Goal: Task Accomplishment & Management: Complete application form

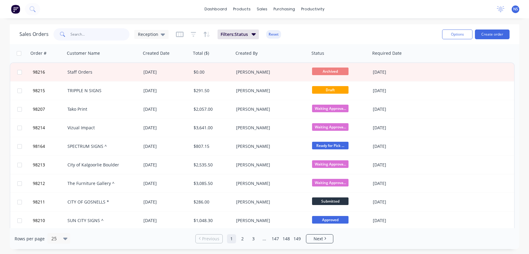
click at [85, 33] on input "text" at bounding box center [100, 34] width 59 height 12
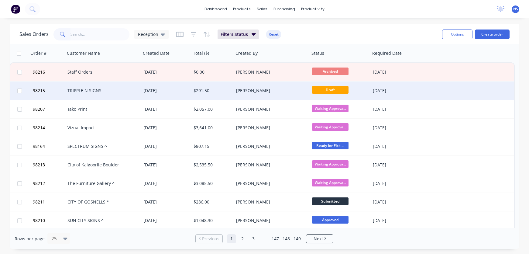
click at [107, 94] on div "TRIPPLE N SIGNS" at bounding box center [103, 90] width 76 height 18
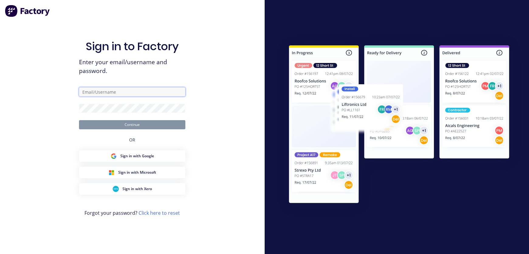
click at [109, 92] on input "text" at bounding box center [132, 91] width 106 height 9
type input "[EMAIL_ADDRESS][DOMAIN_NAME]"
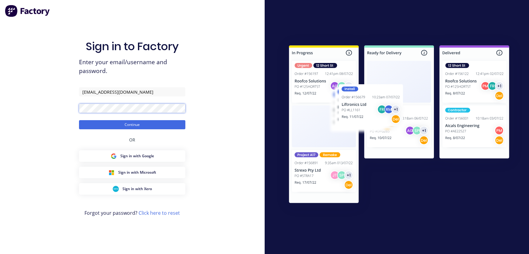
click at [79, 120] on button "Continue" at bounding box center [132, 124] width 106 height 9
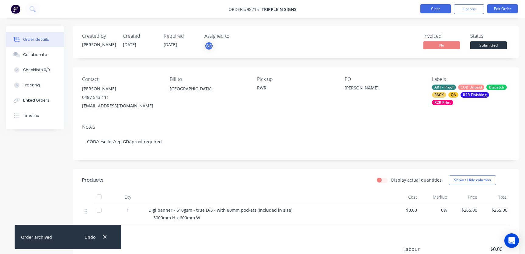
click at [430, 9] on button "Close" at bounding box center [435, 8] width 30 height 9
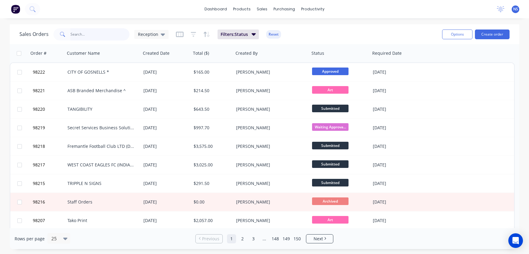
click at [93, 35] on input "text" at bounding box center [100, 34] width 59 height 12
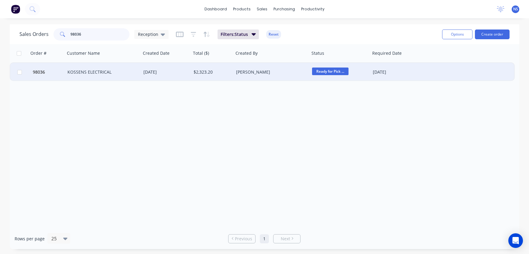
type input "98036"
click at [139, 73] on div "KOSSENS ELECTRICAL" at bounding box center [103, 72] width 76 height 18
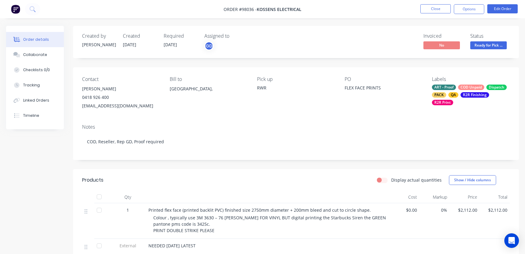
click at [458, 93] on div "ART - Proof COD Unpaid Dispatch PACK QA R2R Finishing R2R Print" at bounding box center [471, 95] width 78 height 21
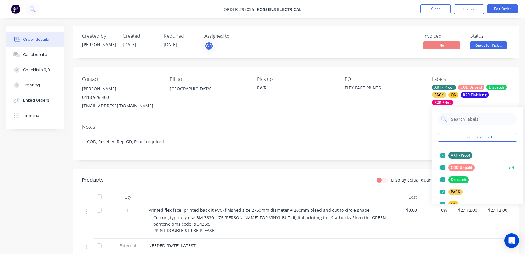
click at [442, 167] on div at bounding box center [443, 167] width 12 height 12
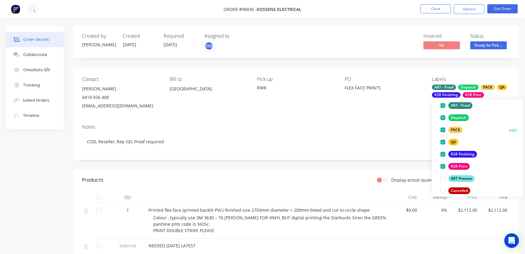
scroll to position [127, 0]
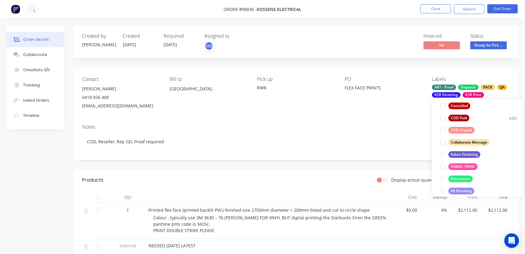
click at [443, 117] on div at bounding box center [443, 118] width 12 height 12
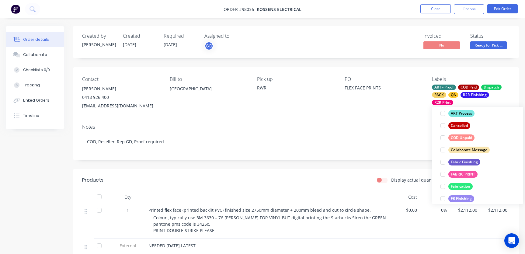
scroll to position [42, 0]
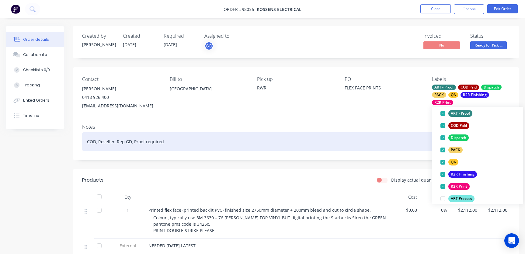
click at [360, 136] on div "COD, Reseller, Rep GD, Proof required" at bounding box center [295, 141] width 427 height 19
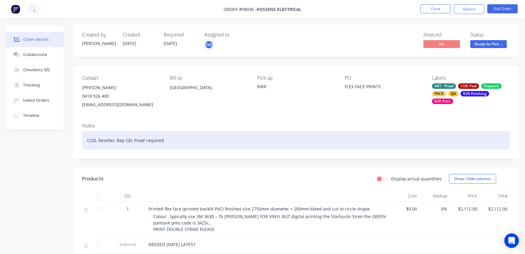
scroll to position [0, 0]
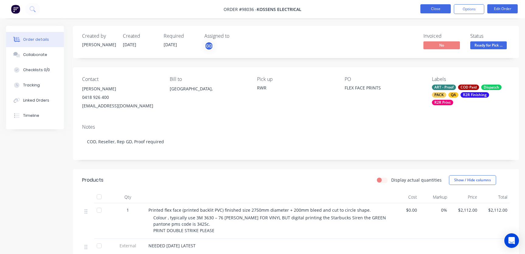
click at [441, 6] on button "Close" at bounding box center [435, 8] width 30 height 9
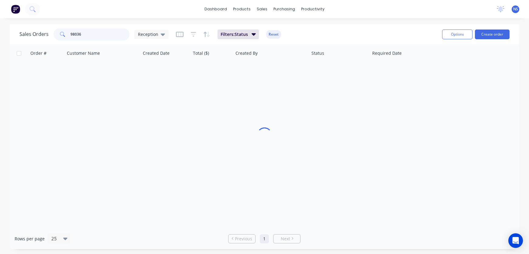
drag, startPoint x: 64, startPoint y: 36, endPoint x: 103, endPoint y: 43, distance: 39.8
click at [66, 35] on div "98036" at bounding box center [92, 34] width 76 height 12
type input "p"
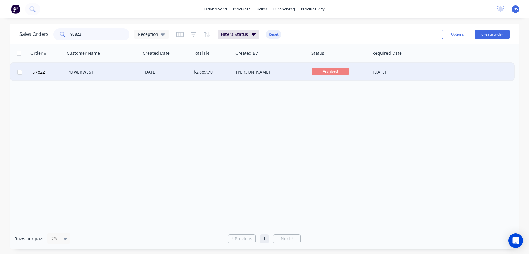
type input "97822"
click at [122, 73] on div "POWERWEST" at bounding box center [100, 72] width 67 height 6
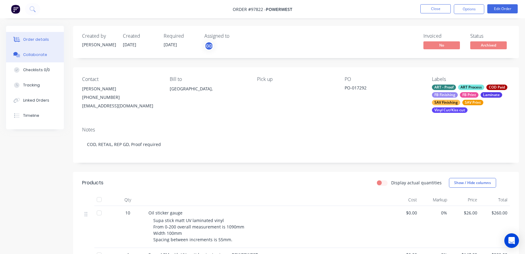
click at [40, 57] on div "Collaborate" at bounding box center [35, 54] width 24 height 5
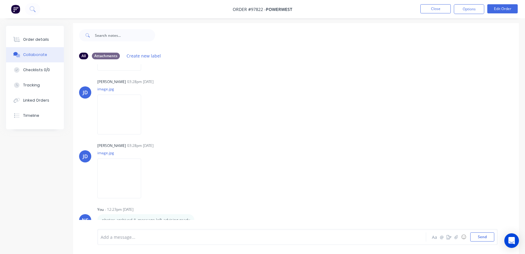
scroll to position [9, 0]
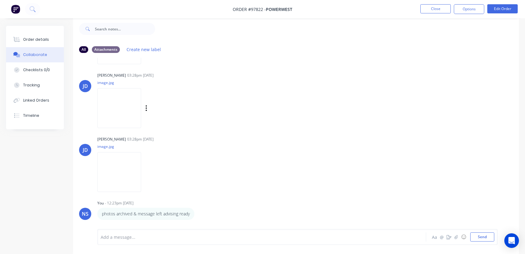
click at [122, 111] on img at bounding box center [119, 108] width 44 height 40
click at [127, 169] on img at bounding box center [119, 172] width 44 height 40
click at [436, 9] on button "Close" at bounding box center [435, 8] width 30 height 9
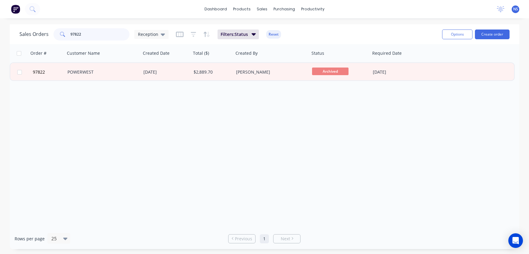
drag, startPoint x: 93, startPoint y: 35, endPoint x: 36, endPoint y: 26, distance: 58.1
click at [36, 27] on div "Sales Orders 97822 Reception Filters: Status Reset" at bounding box center [228, 34] width 418 height 15
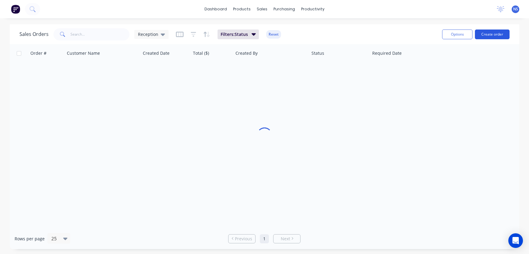
click at [491, 37] on button "Create order" at bounding box center [492, 34] width 35 height 10
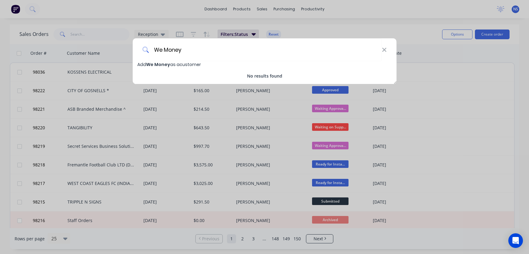
type input "We Money"
click at [157, 63] on span "We Money" at bounding box center [158, 64] width 24 height 6
select select "AU"
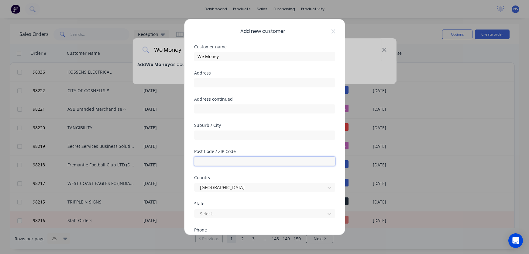
click at [230, 160] on input "text" at bounding box center [264, 161] width 141 height 9
type input "2010"
click at [245, 214] on div at bounding box center [260, 214] width 123 height 8
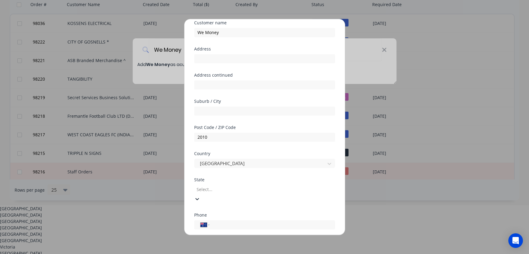
scroll to position [10, 0]
click at [250, 212] on div "[GEOGRAPHIC_DATA]" at bounding box center [264, 215] width 529 height 6
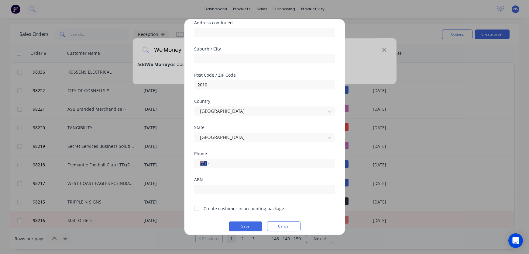
scroll to position [75, 0]
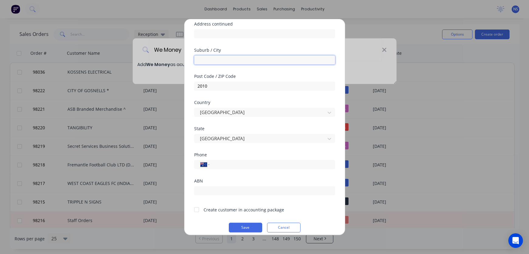
click at [217, 61] on input "text" at bounding box center [264, 59] width 141 height 9
type input "S"
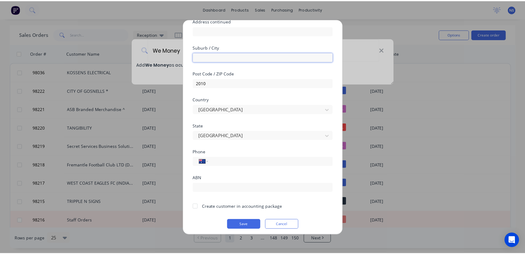
scroll to position [81, 0]
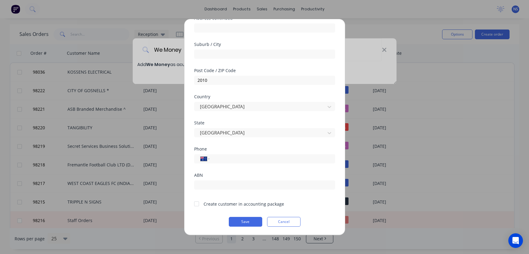
click at [198, 203] on div at bounding box center [197, 204] width 12 height 12
click at [245, 221] on button "Save" at bounding box center [245, 222] width 33 height 10
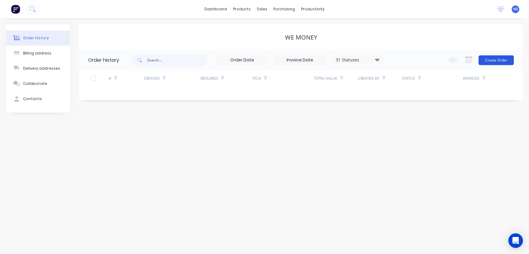
click at [489, 61] on button "Create Order" at bounding box center [496, 60] width 35 height 10
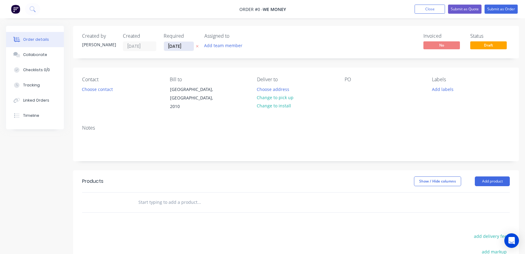
click at [178, 45] on input "[DATE]" at bounding box center [179, 46] width 30 height 9
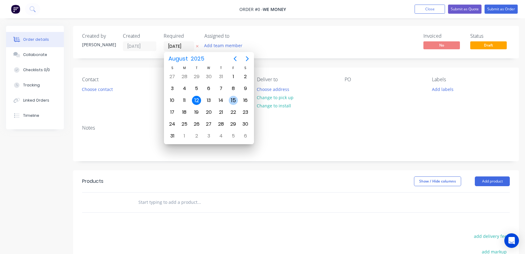
click at [234, 100] on div "15" at bounding box center [233, 100] width 9 height 9
type input "[DATE]"
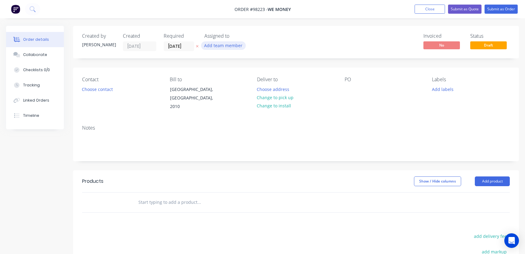
click at [220, 46] on button "Add team member" at bounding box center [223, 45] width 45 height 8
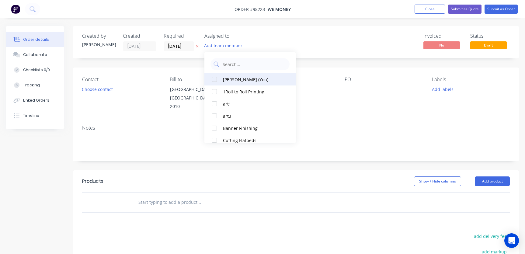
click at [242, 81] on div "[PERSON_NAME] (You)" at bounding box center [253, 79] width 61 height 6
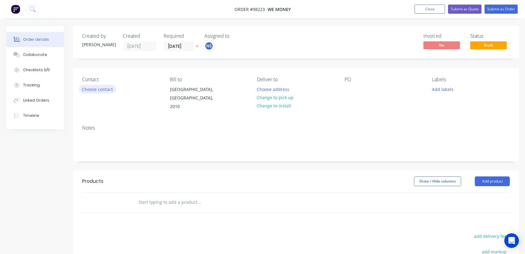
click at [95, 88] on button "Choose contact" at bounding box center [97, 89] width 37 height 8
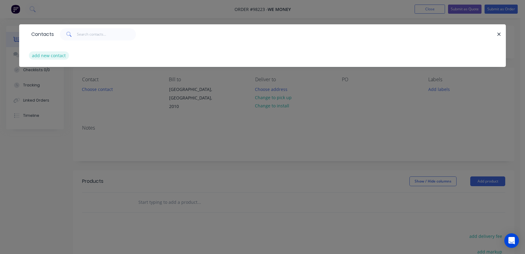
click at [49, 54] on button "add new contact" at bounding box center [49, 55] width 40 height 8
select select "AU"
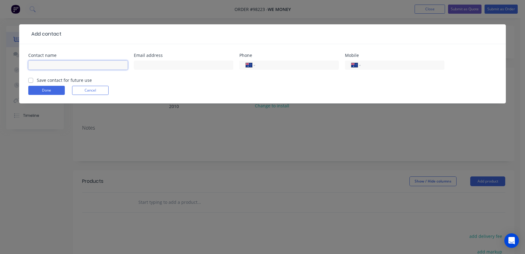
click at [64, 67] on input "text" at bounding box center [77, 64] width 99 height 9
type input "[PERSON_NAME]"
type input "[PERSON_NAME][EMAIL_ADDRESS][PERSON_NAME][DOMAIN_NAME]"
click at [377, 66] on input "tel" at bounding box center [401, 65] width 73 height 7
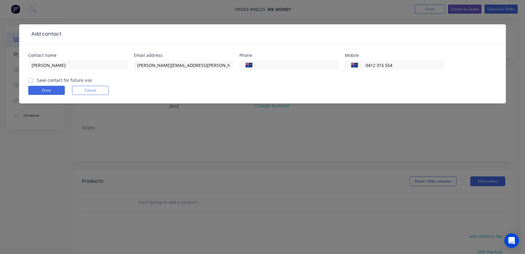
type input "0412 315 554"
click at [37, 81] on label "Save contact for future use" at bounding box center [64, 80] width 55 height 6
click at [32, 81] on input "Save contact for future use" at bounding box center [30, 80] width 5 height 6
checkbox input "true"
click at [47, 92] on button "Done" at bounding box center [46, 90] width 36 height 9
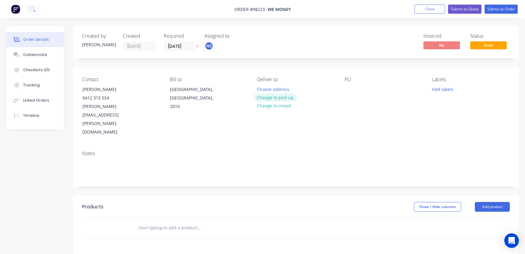
click at [284, 98] on button "Change to pick up" at bounding box center [275, 97] width 43 height 8
click at [264, 85] on div at bounding box center [262, 89] width 10 height 9
click at [348, 89] on div at bounding box center [349, 89] width 10 height 9
click at [262, 89] on div "RWR Henriette #0412 315 554" at bounding box center [292, 89] width 70 height 9
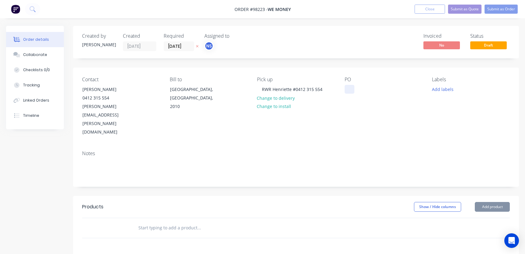
click at [348, 88] on div at bounding box center [349, 89] width 10 height 9
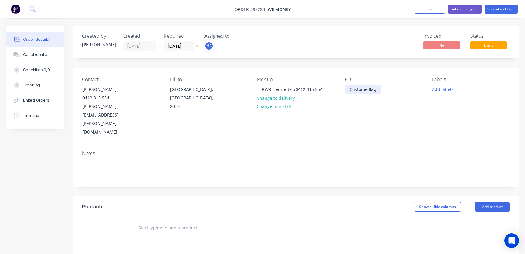
click at [367, 89] on div "Custome flag" at bounding box center [362, 89] width 36 height 9
click at [368, 89] on div "Custom flag" at bounding box center [361, 89] width 34 height 9
click at [444, 91] on button "Add labels" at bounding box center [442, 89] width 28 height 8
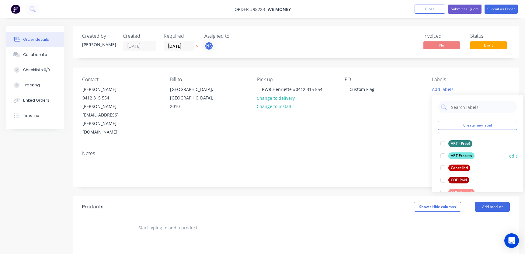
click at [443, 155] on div at bounding box center [443, 156] width 12 height 12
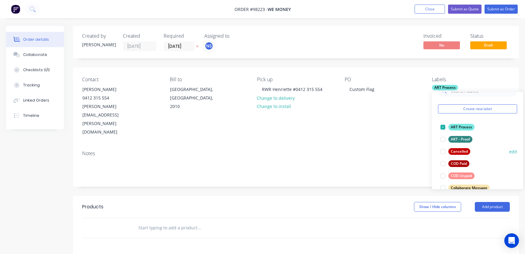
scroll to position [15, 0]
click at [442, 174] on div at bounding box center [443, 174] width 12 height 12
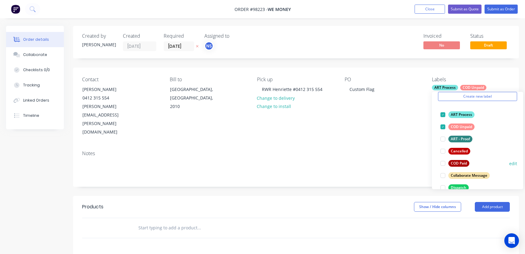
scroll to position [34, 0]
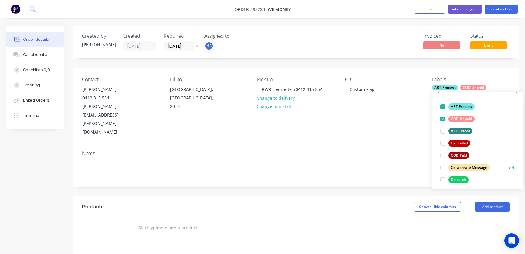
click at [444, 168] on div at bounding box center [443, 167] width 12 height 12
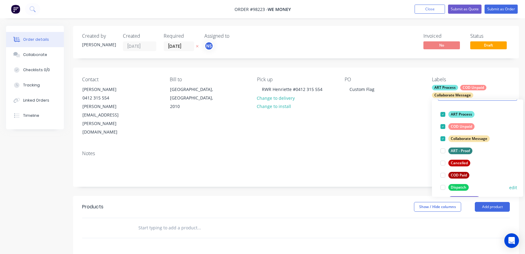
click at [443, 186] on div at bounding box center [443, 187] width 12 height 12
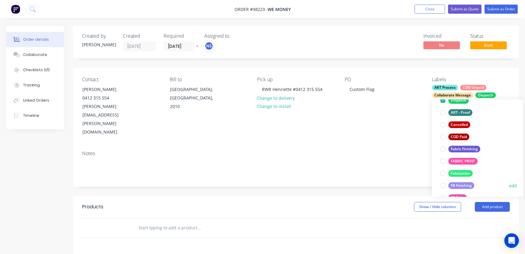
scroll to position [86, 0]
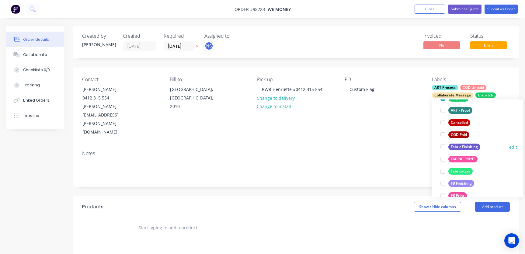
click at [443, 148] on div at bounding box center [443, 147] width 12 height 12
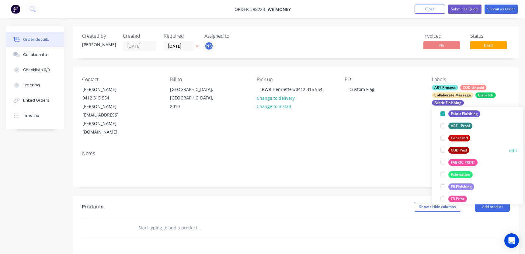
scroll to position [96, 0]
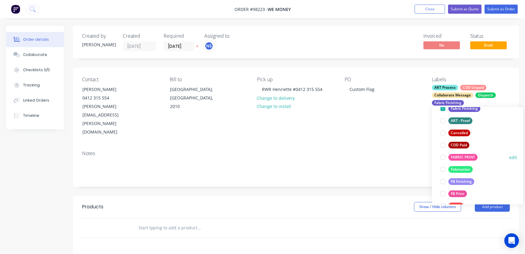
click at [443, 158] on div at bounding box center [443, 157] width 12 height 12
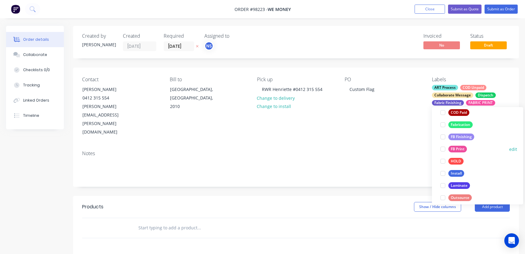
scroll to position [170, 0]
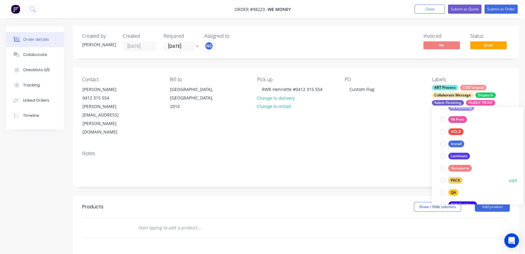
click at [443, 179] on div at bounding box center [443, 180] width 12 height 12
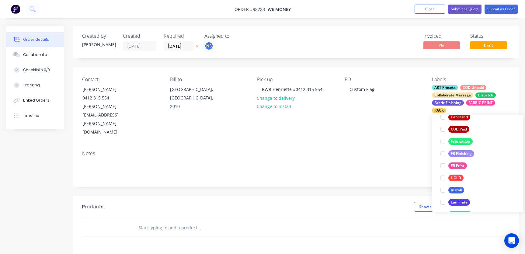
scroll to position [174, 0]
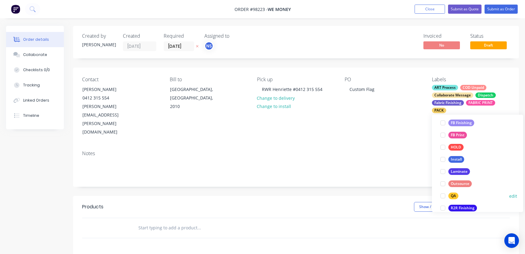
click at [444, 196] on div at bounding box center [443, 196] width 12 height 12
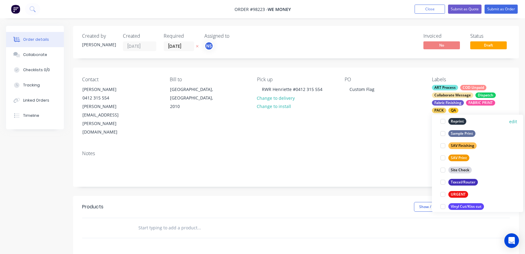
scroll to position [292, 0]
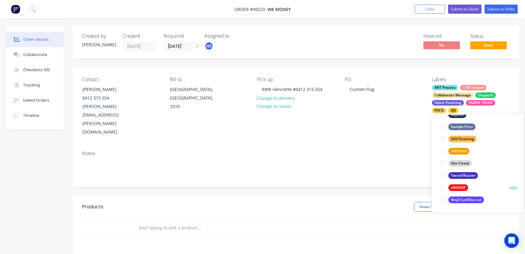
click at [444, 188] on div at bounding box center [443, 187] width 12 height 12
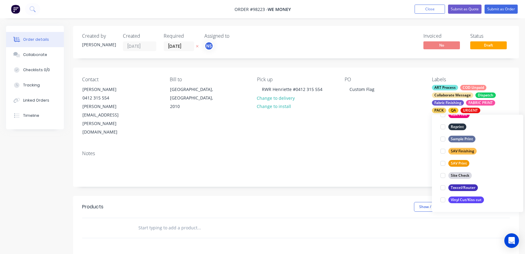
scroll to position [73, 0]
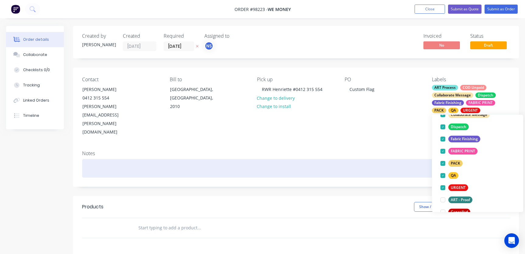
click at [91, 159] on div at bounding box center [295, 168] width 427 height 19
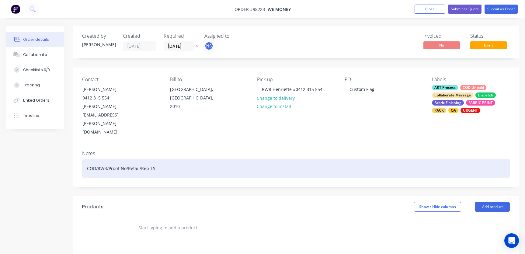
drag, startPoint x: 97, startPoint y: 145, endPoint x: 113, endPoint y: 150, distance: 16.7
click at [97, 159] on div "COD/RWR/Proof-No/Retail/Rep-TS" at bounding box center [295, 168] width 427 height 19
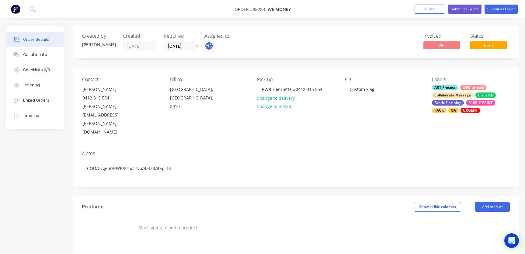
click at [168, 222] on input "text" at bounding box center [199, 228] width 122 height 12
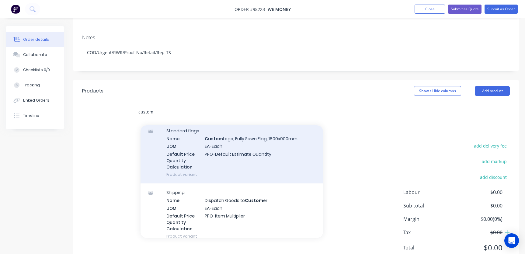
scroll to position [191, 0]
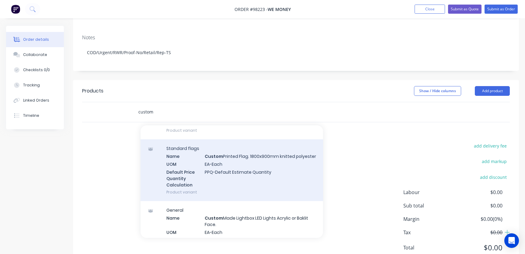
type input "custom"
click at [238, 160] on div "Standard flags Name Custom Printed Flag. 1800x900mm knitted polyester UOM EA-Ea…" at bounding box center [231, 170] width 182 height 62
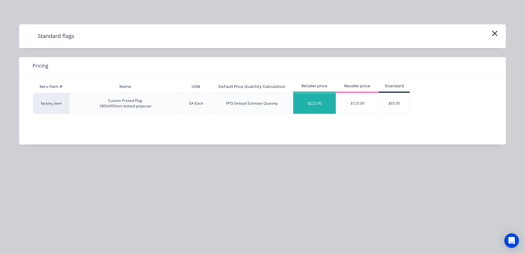
click at [320, 103] on div "$225.00" at bounding box center [314, 103] width 43 height 21
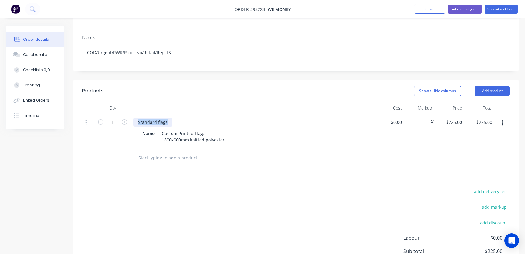
drag, startPoint x: 167, startPoint y: 99, endPoint x: 157, endPoint y: 98, distance: 9.7
click at [137, 118] on div "Standard flags" at bounding box center [152, 122] width 39 height 9
drag, startPoint x: 203, startPoint y: 110, endPoint x: 162, endPoint y: 108, distance: 40.8
click at [162, 129] on div "Custom Printed Flag. 1800x900mm knitted polyester" at bounding box center [192, 136] width 67 height 15
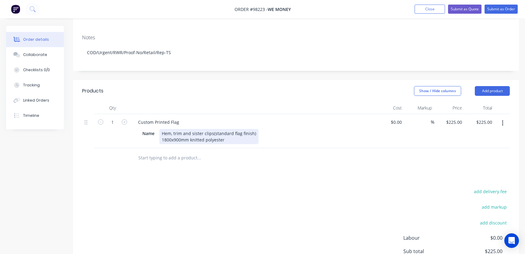
click at [190, 129] on div "Hem, trim and sister clips(standard flag finish) 1800x900mm knitted polyester" at bounding box center [208, 136] width 99 height 15
drag, startPoint x: 190, startPoint y: 116, endPoint x: 157, endPoint y: 113, distance: 33.3
click at [157, 129] on div "Name Hem, trim and sister clips(standard flag finish) 1800x900mm knitted polyes…" at bounding box center [251, 136] width 223 height 15
drag, startPoint x: 163, startPoint y: 116, endPoint x: 177, endPoint y: 121, distance: 14.1
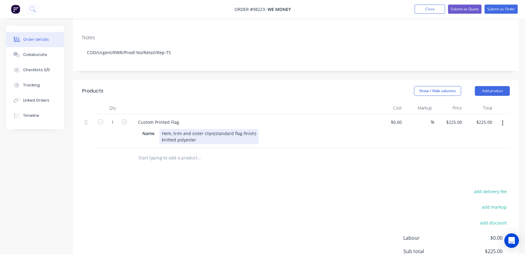
click at [163, 129] on div "Hem, trim and sister clips(standard flag finish) knitted polyester" at bounding box center [208, 136] width 99 height 15
click at [199, 129] on div "Hem, trim and sister clips(standard flag finish) Knitted Polyester" at bounding box center [208, 136] width 99 height 15
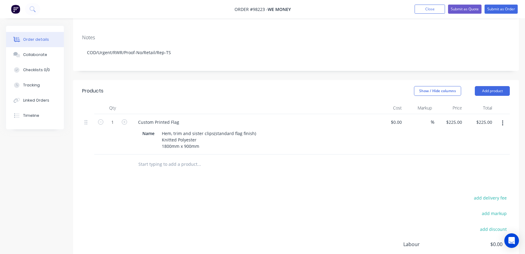
click at [175, 158] on input "text" at bounding box center [199, 164] width 122 height 12
click at [494, 86] on button "Add product" at bounding box center [492, 91] width 35 height 10
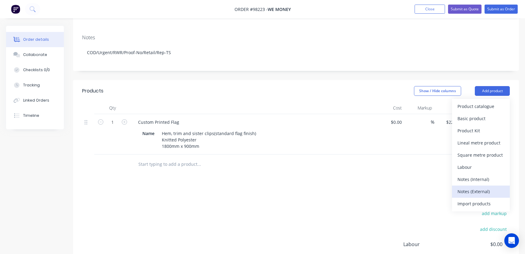
click at [492, 187] on div "Notes (External)" at bounding box center [480, 191] width 47 height 9
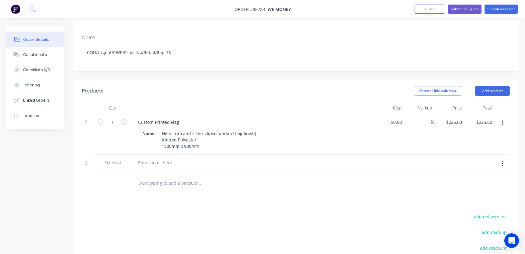
click at [502, 160] on icon "button" at bounding box center [503, 163] width 2 height 7
drag, startPoint x: 481, startPoint y: 168, endPoint x: 487, endPoint y: 156, distance: 13.6
click at [481, 187] on div "Delete" at bounding box center [480, 191] width 47 height 9
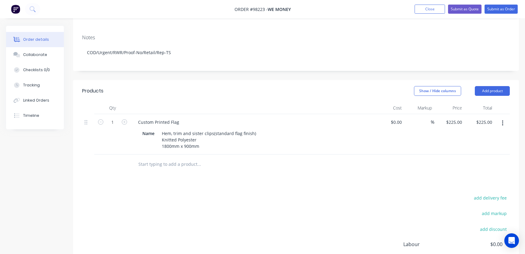
click at [184, 158] on input "text" at bounding box center [199, 164] width 122 height 12
click at [499, 86] on button "Add product" at bounding box center [492, 91] width 35 height 10
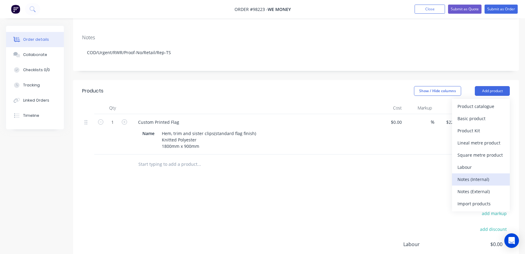
click at [492, 175] on div "Notes (Internal)" at bounding box center [480, 179] width 47 height 9
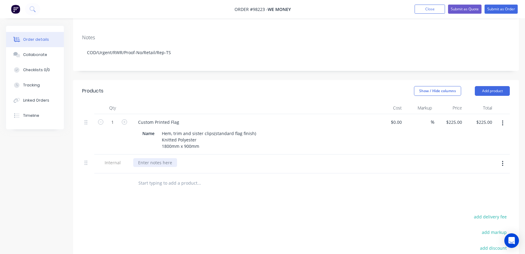
click at [170, 158] on div at bounding box center [155, 162] width 44 height 9
click at [156, 118] on div "Custom Printed Flag" at bounding box center [158, 122] width 51 height 9
drag, startPoint x: 180, startPoint y: 99, endPoint x: 191, endPoint y: 98, distance: 11.0
click at [179, 118] on div "Custom Printed Flag" at bounding box center [158, 122] width 51 height 9
click at [185, 118] on div "Custom Printed Flag - s/sided" at bounding box center [168, 122] width 70 height 9
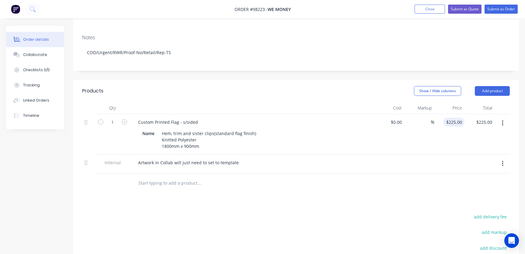
click at [452, 118] on div "$225.00 $225.00" at bounding box center [453, 122] width 21 height 9
type input "$250.00"
type input "250.00"
type input "$250.00"
click at [156, 177] on input "text" at bounding box center [199, 183] width 122 height 12
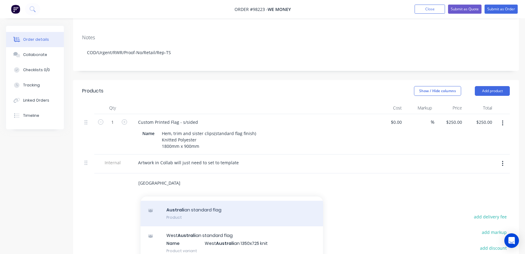
scroll to position [41, 0]
type input "[GEOGRAPHIC_DATA]"
click at [266, 200] on div "Australi an standard flag Product" at bounding box center [231, 213] width 182 height 26
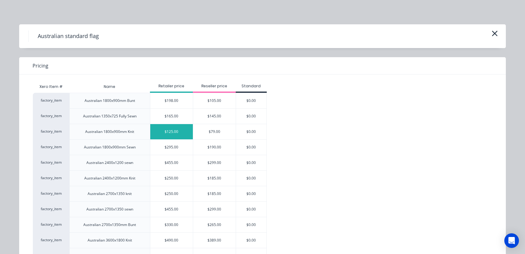
click at [164, 130] on div "$125.00" at bounding box center [171, 131] width 43 height 15
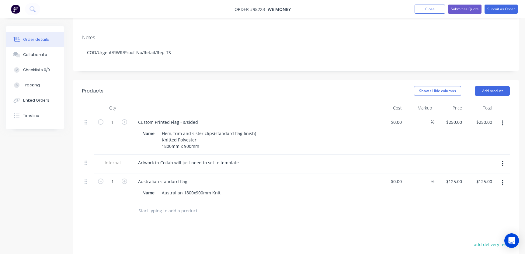
click at [161, 205] on input "text" at bounding box center [199, 211] width 122 height 12
click at [483, 86] on button "Add product" at bounding box center [492, 91] width 35 height 10
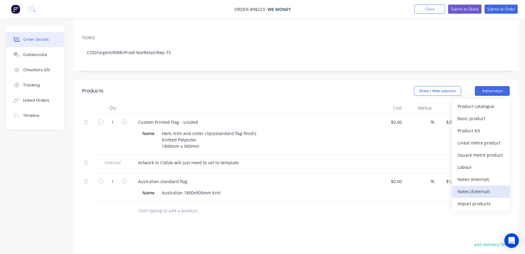
click at [483, 187] on div "Notes (External)" at bounding box center [480, 191] width 47 height 9
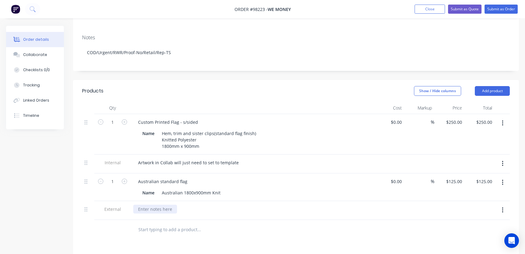
click at [149, 205] on div at bounding box center [155, 209] width 44 height 9
click at [35, 52] on div "Collaborate" at bounding box center [35, 54] width 24 height 5
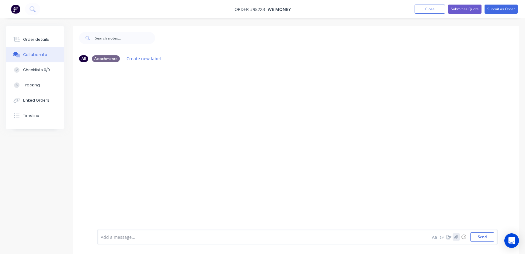
click at [456, 236] on icon "button" at bounding box center [455, 237] width 3 height 4
click at [483, 236] on button "Send" at bounding box center [482, 236] width 24 height 9
click at [456, 238] on icon "button" at bounding box center [456, 237] width 4 height 4
click at [147, 113] on button "button" at bounding box center [146, 113] width 2 height 9
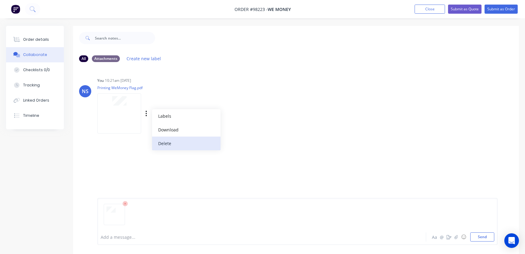
click at [174, 143] on button "Delete" at bounding box center [186, 143] width 68 height 14
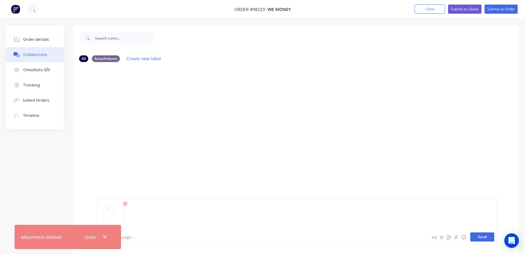
click at [478, 238] on button "Send" at bounding box center [482, 236] width 24 height 9
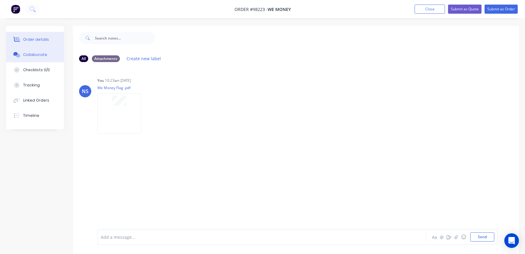
click at [34, 40] on div "Order details" at bounding box center [36, 39] width 26 height 5
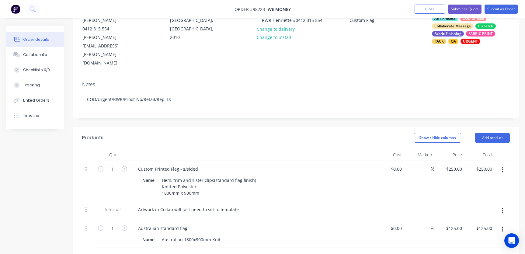
scroll to position [102, 0]
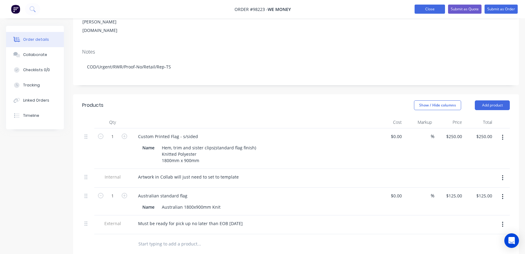
click at [429, 9] on button "Close" at bounding box center [429, 9] width 30 height 9
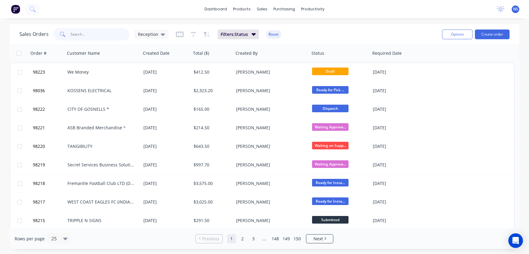
click at [90, 34] on input "text" at bounding box center [100, 34] width 59 height 12
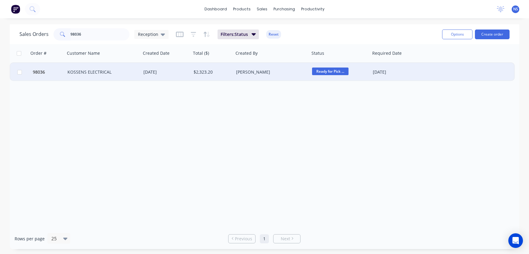
click at [325, 70] on span "Ready for Pick ..." at bounding box center [330, 71] width 36 height 8
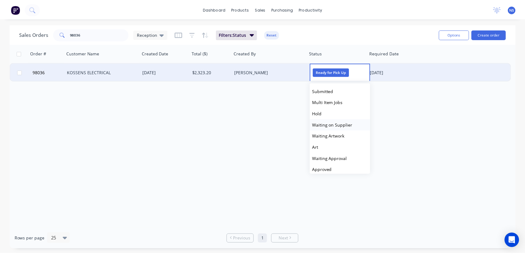
scroll to position [206, 0]
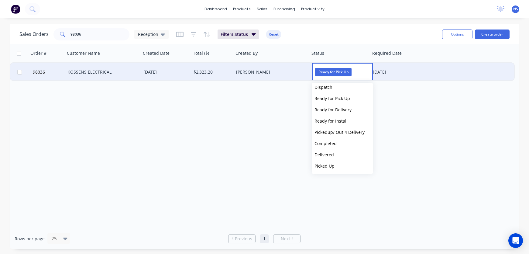
click at [329, 144] on span "Completed" at bounding box center [326, 143] width 22 height 6
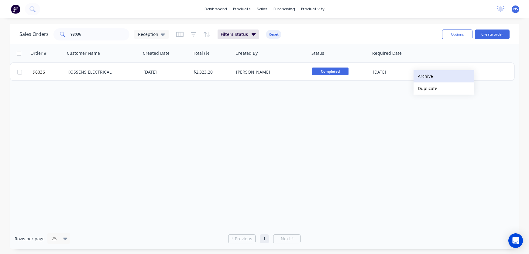
click at [424, 76] on button "Archive" at bounding box center [444, 76] width 61 height 12
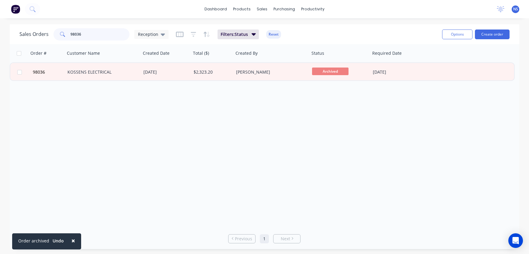
click at [102, 33] on input "98036" at bounding box center [100, 34] width 59 height 12
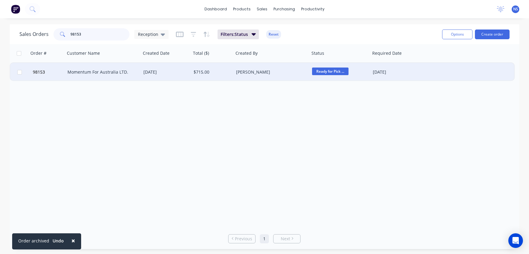
type input "98153"
click at [281, 74] on div "[PERSON_NAME]" at bounding box center [269, 72] width 67 height 6
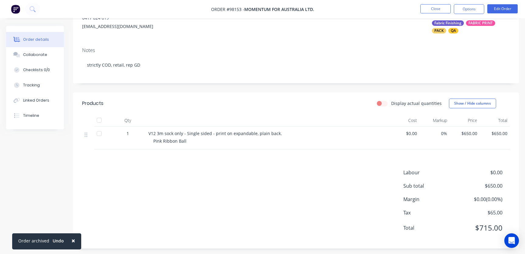
scroll to position [83, 0]
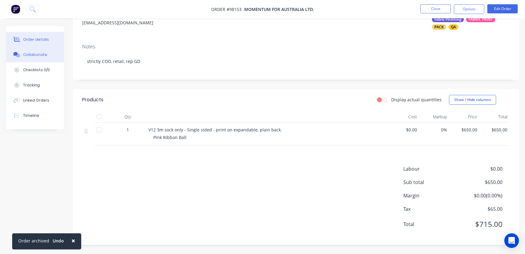
click at [32, 56] on div "Collaborate" at bounding box center [35, 54] width 24 height 5
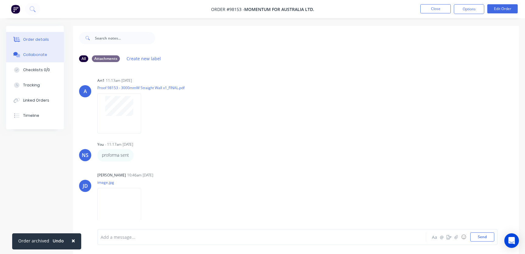
click at [35, 41] on div "Order details" at bounding box center [36, 39] width 26 height 5
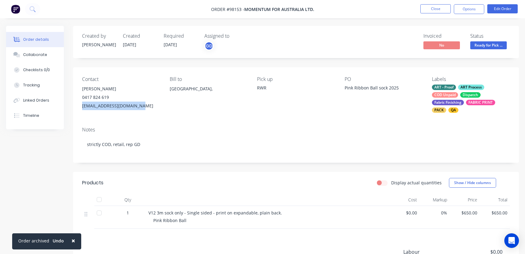
drag, startPoint x: 142, startPoint y: 106, endPoint x: 80, endPoint y: 108, distance: 61.4
click at [80, 108] on div "Contact [PERSON_NAME] 0417 824 619 [EMAIL_ADDRESS][DOMAIN_NAME] Bill to [GEOGRA…" at bounding box center [296, 94] width 446 height 55
copy div "[EMAIL_ADDRESS][DOMAIN_NAME]"
click at [33, 54] on div "Collaborate" at bounding box center [35, 54] width 24 height 5
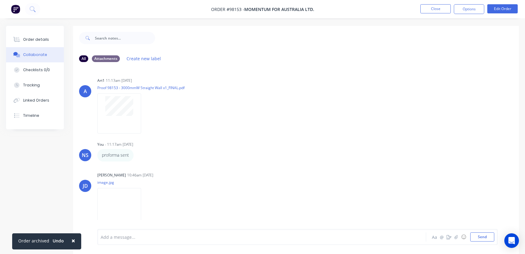
click at [6, 47] on button "Collaborate" at bounding box center [35, 54] width 58 height 15
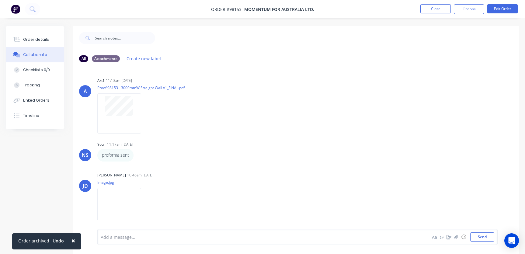
click at [6, 47] on button "Collaborate" at bounding box center [35, 54] width 58 height 15
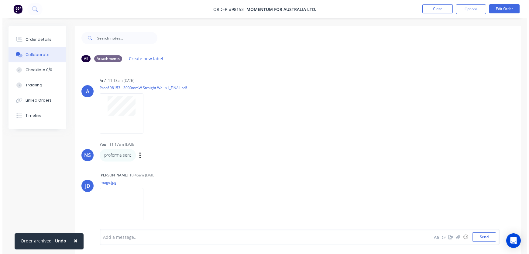
scroll to position [2, 0]
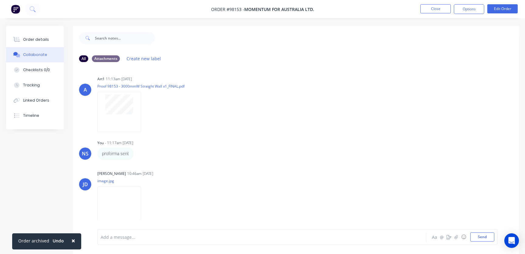
click at [121, 237] on div at bounding box center [248, 237] width 295 height 6
click at [35, 44] on button "Order details" at bounding box center [35, 39] width 58 height 15
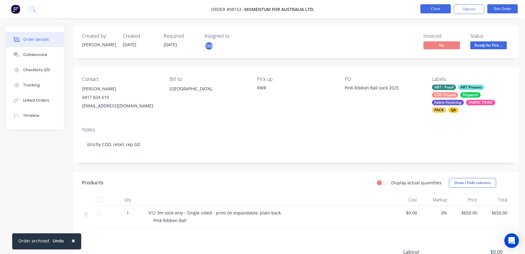
click at [434, 7] on button "Close" at bounding box center [435, 8] width 30 height 9
